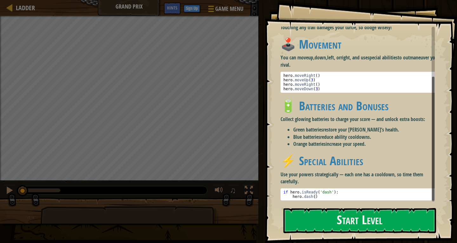
scroll to position [67, 0]
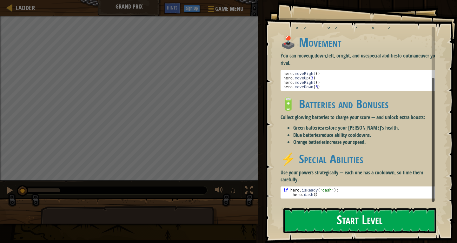
click at [308, 215] on button "Start Level" at bounding box center [359, 220] width 153 height 25
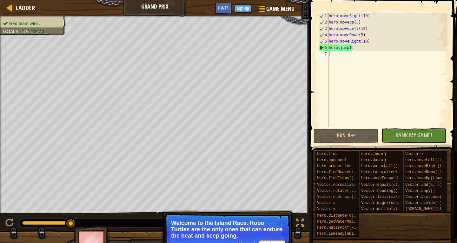
click at [361, 36] on div "hero . moveRight ( 10 ) hero . moveUp ( 5 ) hero . moveLeft ( 10 ) hero . moveD…" at bounding box center [387, 76] width 120 height 127
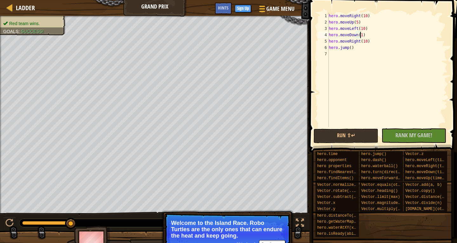
scroll to position [3, 3]
type textarea "hero.moveDown(10)"
click at [365, 137] on button "Run ⇧↵" at bounding box center [345, 136] width 65 height 15
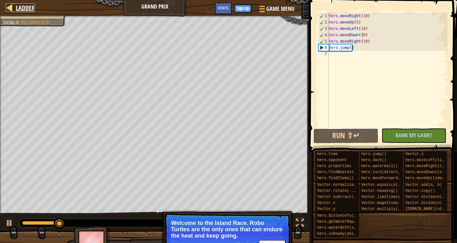
click at [15, 6] on link "Ladder" at bounding box center [24, 7] width 22 height 9
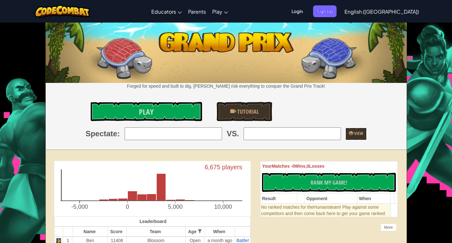
click at [307, 10] on span "Login" at bounding box center [297, 11] width 19 height 12
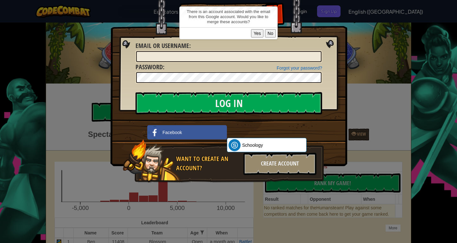
click at [271, 35] on button "No" at bounding box center [270, 33] width 11 height 8
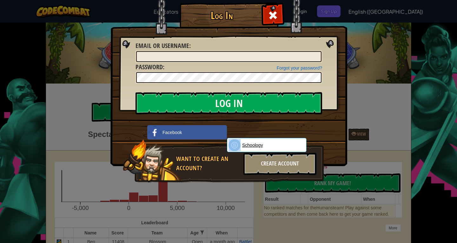
click at [240, 142] on link "Schoology" at bounding box center [267, 145] width 80 height 14
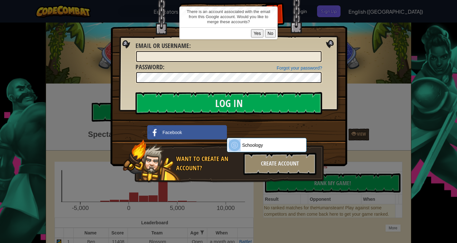
click at [257, 32] on button "Yes" at bounding box center [257, 33] width 12 height 8
